Goal: Task Accomplishment & Management: Manage account settings

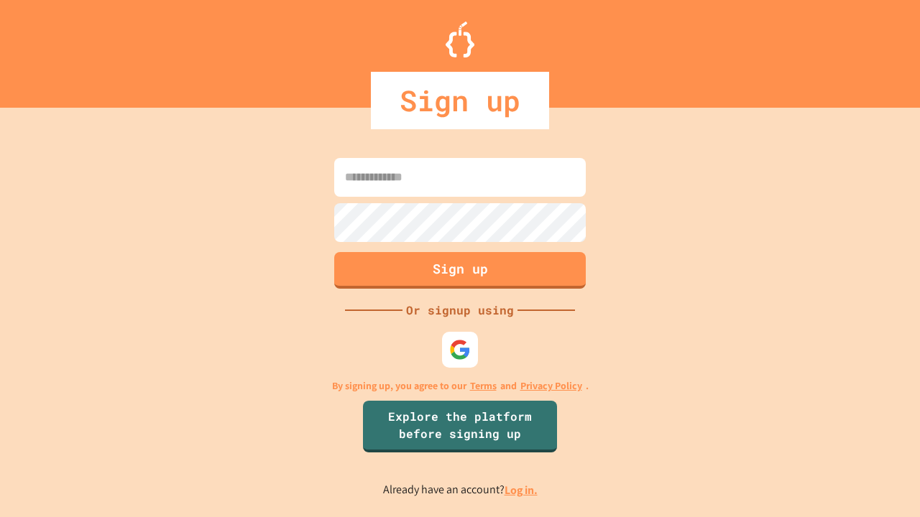
click at [522, 490] on link "Log in." at bounding box center [520, 490] width 33 height 15
